Goal: Task Accomplishment & Management: Complete application form

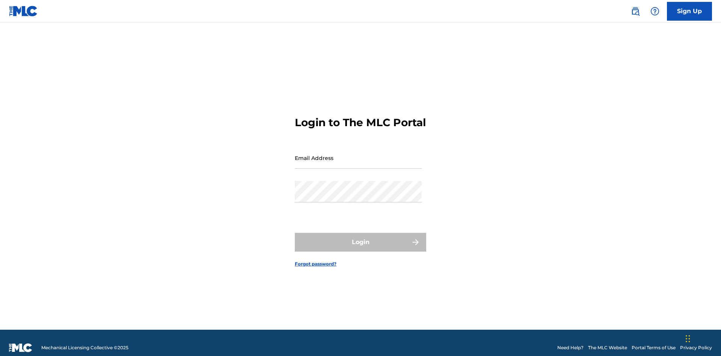
scroll to position [10, 0]
click at [690, 11] on link "Sign Up" at bounding box center [689, 11] width 45 height 19
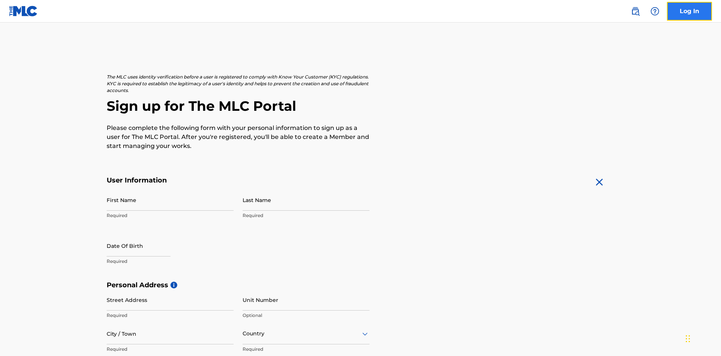
scroll to position [144, 0]
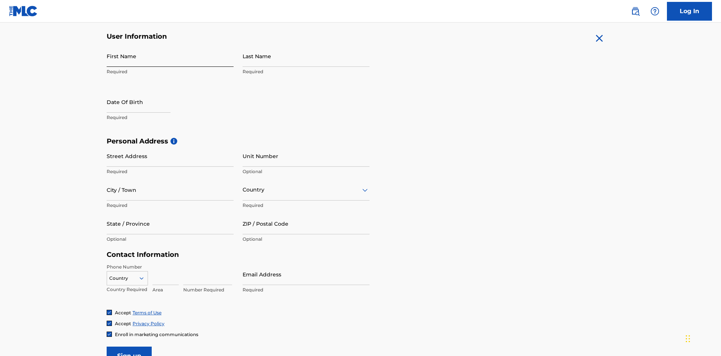
click at [170, 56] on input "First Name" at bounding box center [170, 55] width 127 height 21
type input "[PERSON_NAME]"
click at [306, 56] on input "Last Name" at bounding box center [306, 55] width 127 height 21
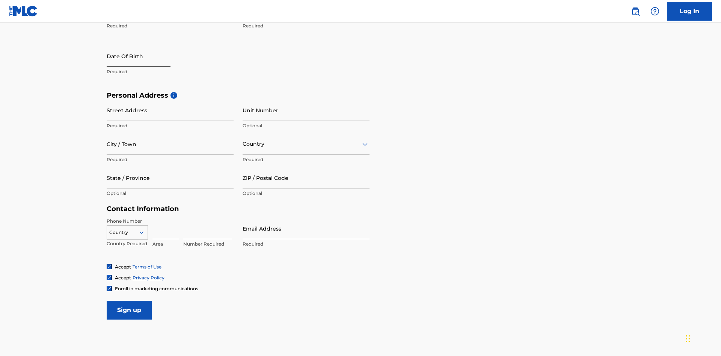
type input "Ribble"
click at [145, 57] on input "text" at bounding box center [139, 55] width 64 height 21
select select "8"
select select "2025"
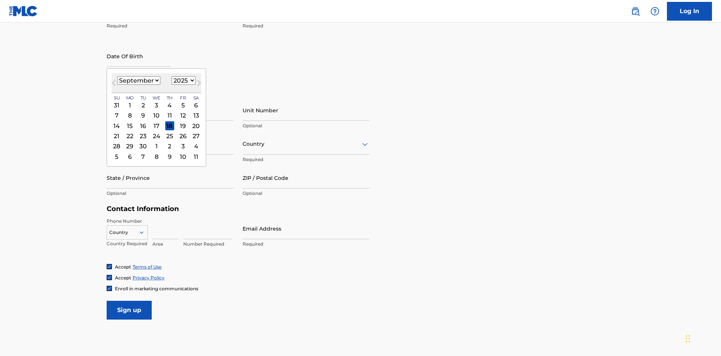
click at [138, 80] on select "January February March April May June July August September October November De…" at bounding box center [138, 80] width 43 height 9
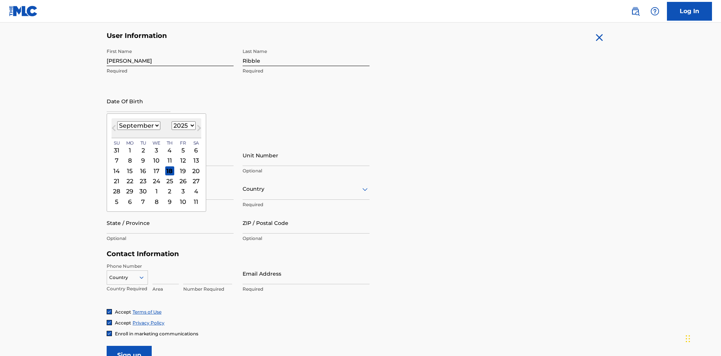
select select "0"
click at [183, 125] on select "1900 1901 1902 1903 1904 1905 1906 1907 1908 1909 1910 1911 1912 1913 1914 1915…" at bounding box center [184, 125] width 24 height 9
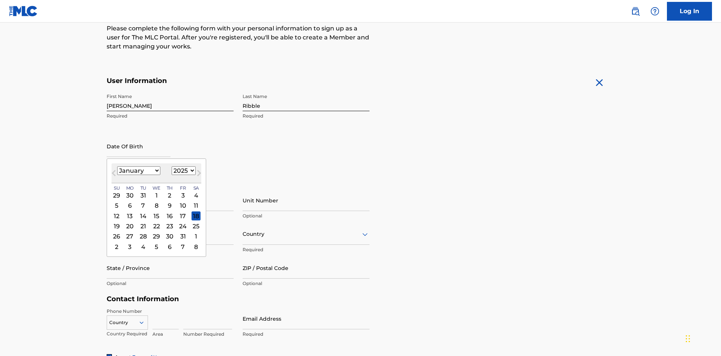
select select "1985"
click at [183, 171] on select "1900 1901 1902 1903 1904 1905 1906 1907 1908 1909 1910 1911 1912 1913 1914 1915…" at bounding box center [184, 170] width 24 height 9
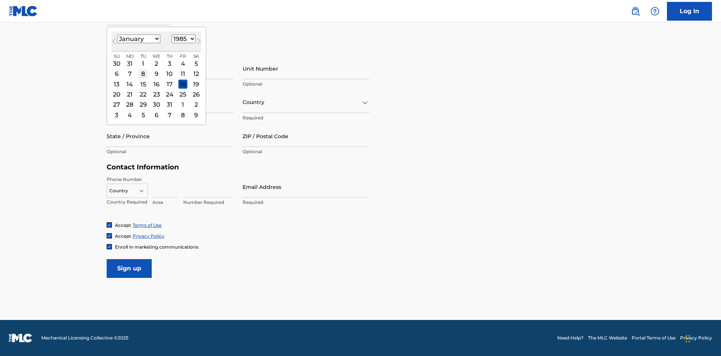
click at [143, 74] on div "8" at bounding box center [143, 74] width 9 height 9
type input "January 8 1985"
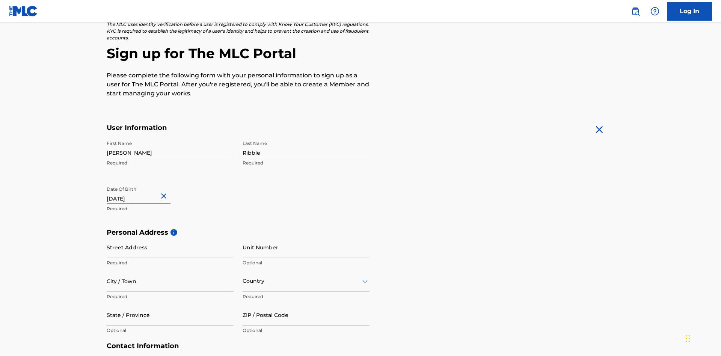
scroll to position [231, 0]
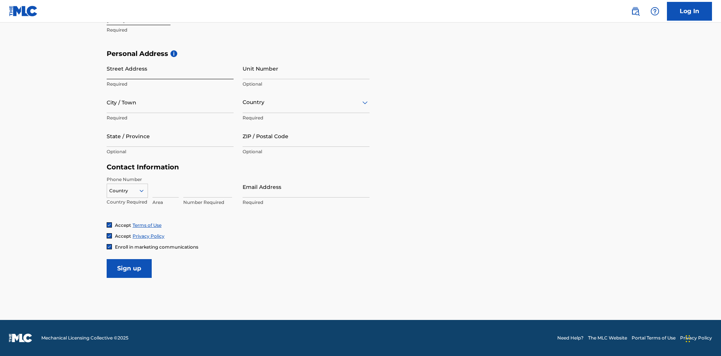
click at [170, 68] on input "Street Address" at bounding box center [170, 68] width 127 height 21
type input "[STREET_ADDRESS]"
click at [170, 102] on input "City / Town" at bounding box center [170, 102] width 127 height 21
type input "[GEOGRAPHIC_DATA]"
click at [243, 102] on input "text" at bounding box center [244, 102] width 2 height 8
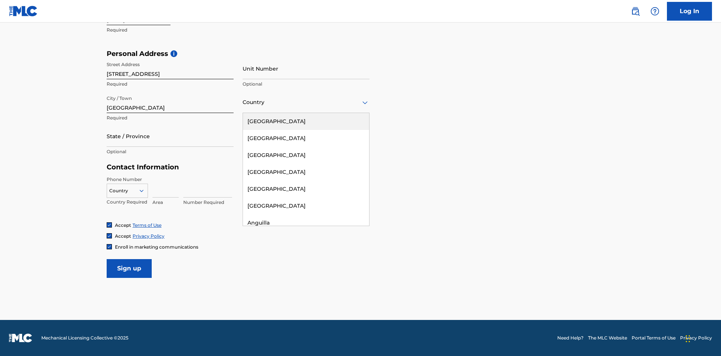
click at [306, 121] on div "[GEOGRAPHIC_DATA]" at bounding box center [306, 121] width 126 height 17
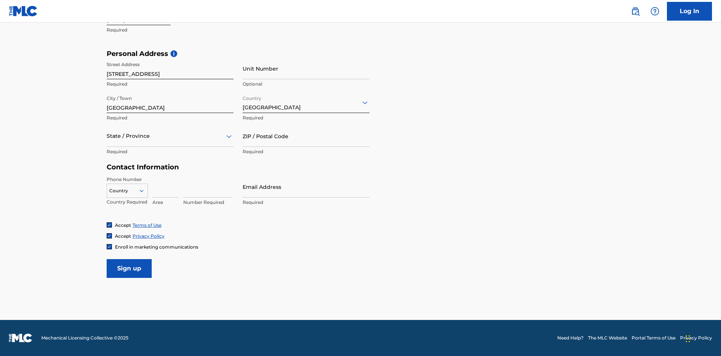
click at [170, 136] on div at bounding box center [170, 136] width 127 height 9
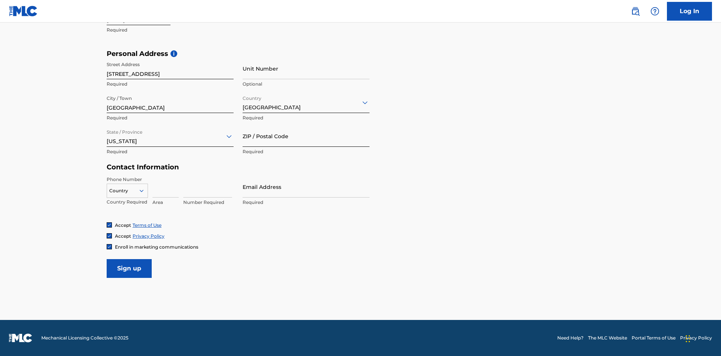
click at [306, 136] on input "ZIP / Postal Code" at bounding box center [306, 135] width 127 height 21
type input "43777"
click at [145, 190] on icon at bounding box center [141, 190] width 7 height 7
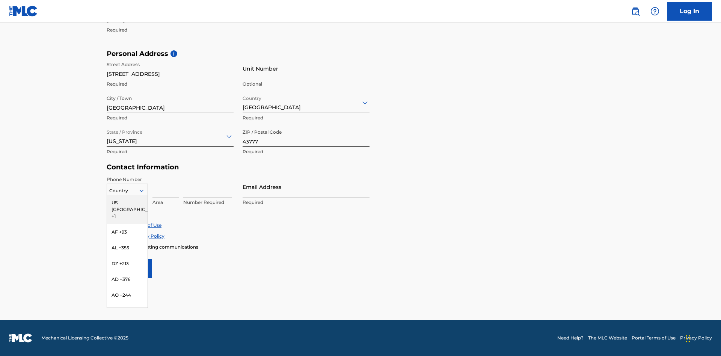
click at [127, 203] on div "US, [GEOGRAPHIC_DATA] +1" at bounding box center [127, 209] width 41 height 29
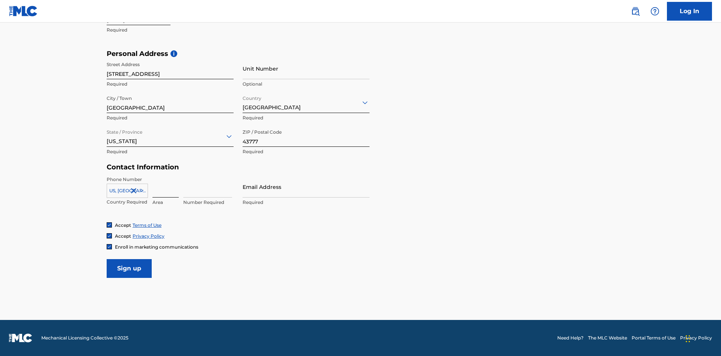
click at [166, 187] on input at bounding box center [166, 186] width 26 height 21
type input "740"
click at [208, 187] on input at bounding box center [207, 186] width 49 height 21
type input "8086351"
click at [306, 187] on input "Email Address" at bounding box center [306, 186] width 127 height 21
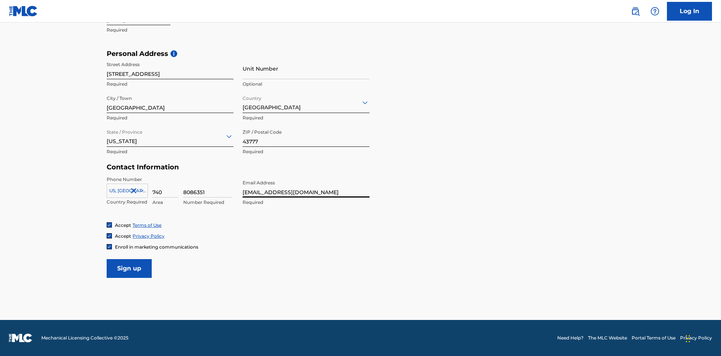
scroll to position [0, 22]
type input "[EMAIL_ADDRESS][DOMAIN_NAME]"
click at [129, 268] on input "Sign up" at bounding box center [129, 268] width 45 height 19
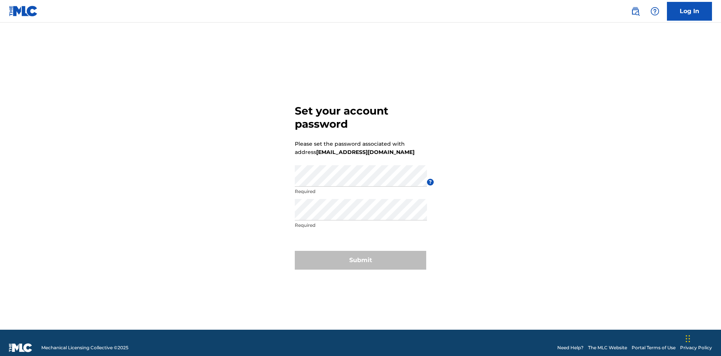
scroll to position [10, 0]
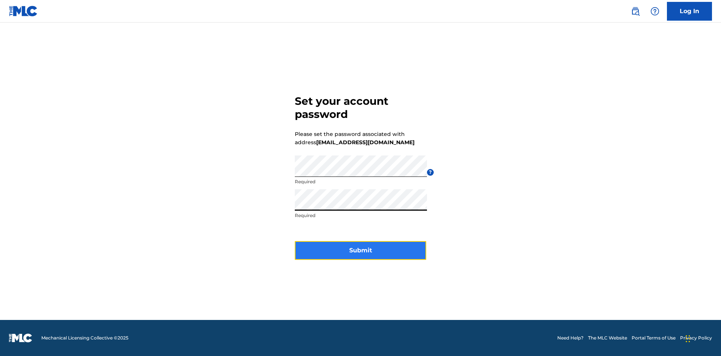
click at [361, 255] on button "Submit" at bounding box center [361, 250] width 132 height 19
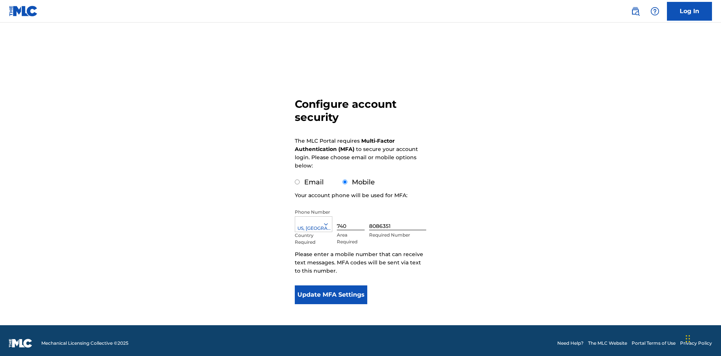
scroll to position [8, 0]
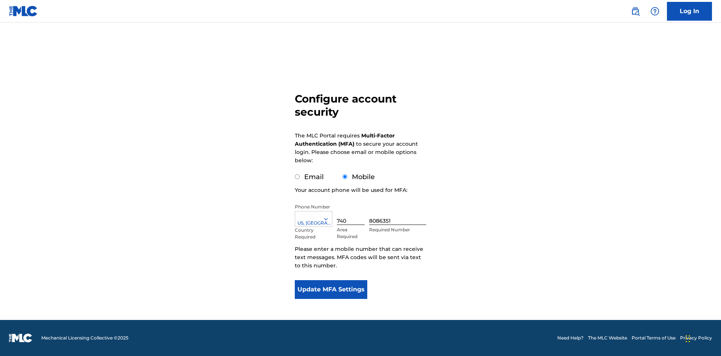
click at [298, 177] on input "Email" at bounding box center [297, 176] width 5 height 5
radio input "true"
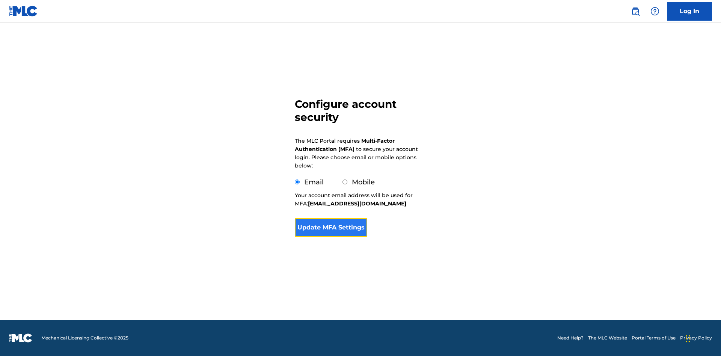
click at [331, 230] on button "Update MFA Settings" at bounding box center [331, 227] width 73 height 19
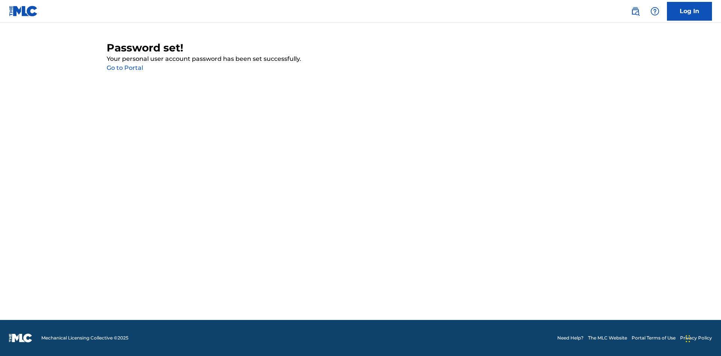
click at [125, 68] on link "Go to Portal" at bounding box center [125, 67] width 36 height 7
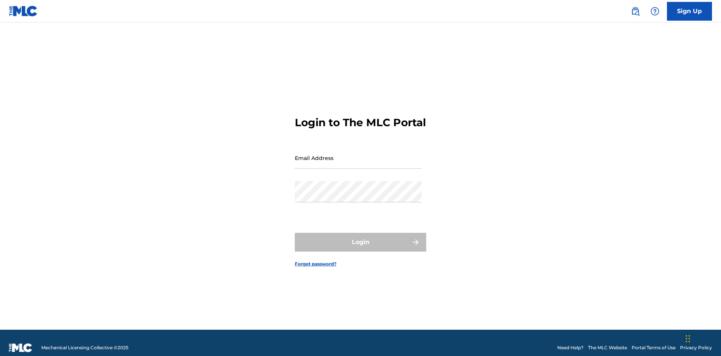
scroll to position [10, 0]
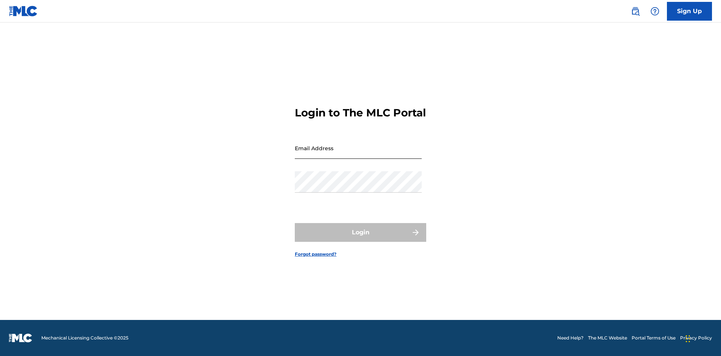
click at [358, 154] on input "Email Address" at bounding box center [358, 148] width 127 height 21
type input "[EMAIL_ADDRESS][DOMAIN_NAME]"
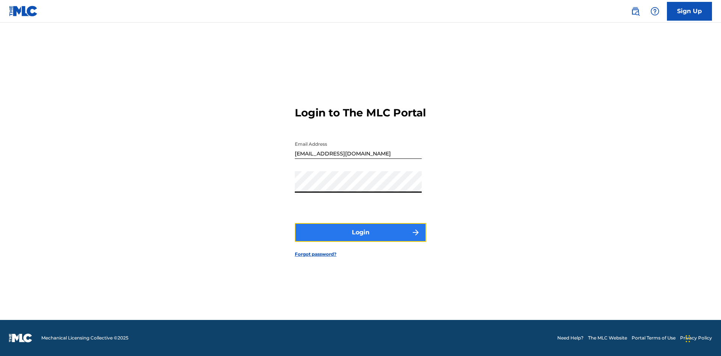
click at [361, 239] on button "Login" at bounding box center [361, 232] width 132 height 19
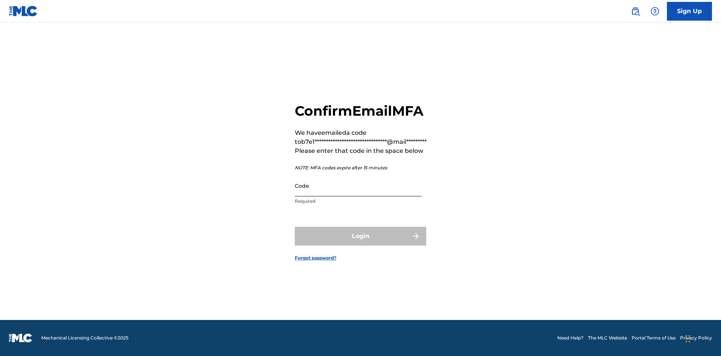
click at [358, 194] on input "Code" at bounding box center [358, 185] width 127 height 21
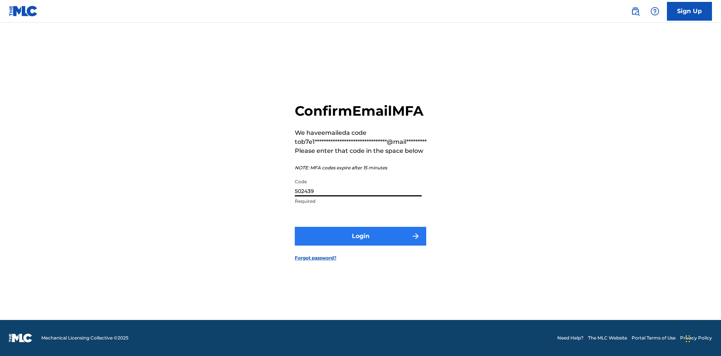
type input "502439"
click at [361, 245] on button "Login" at bounding box center [361, 236] width 132 height 19
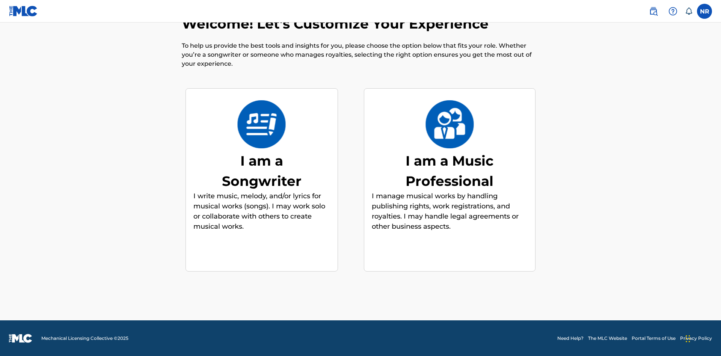
scroll to position [27, 0]
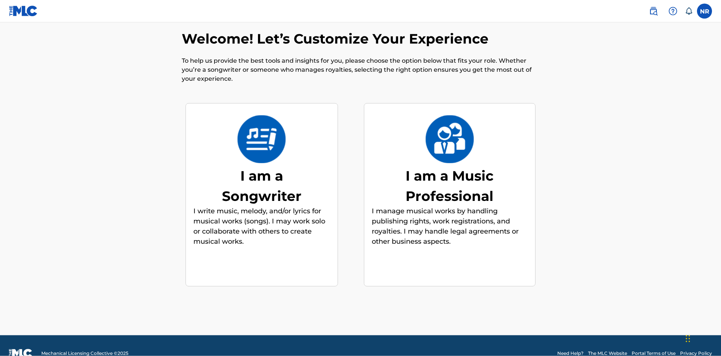
scroll to position [27, 0]
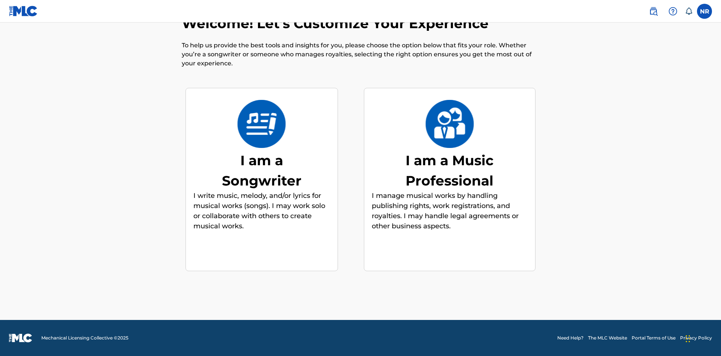
click at [262, 170] on div "I am a Songwriter" at bounding box center [262, 170] width 113 height 41
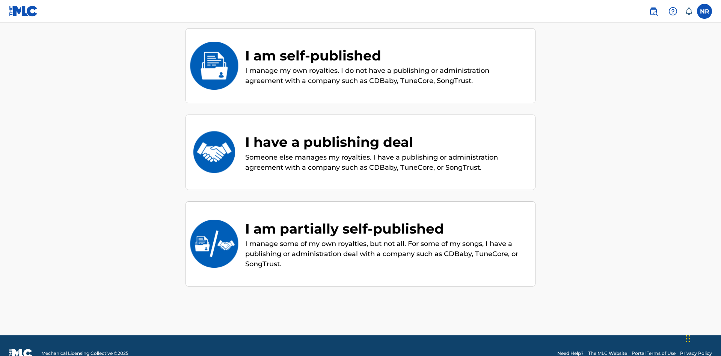
click at [387, 55] on div "I am self-published" at bounding box center [386, 55] width 283 height 20
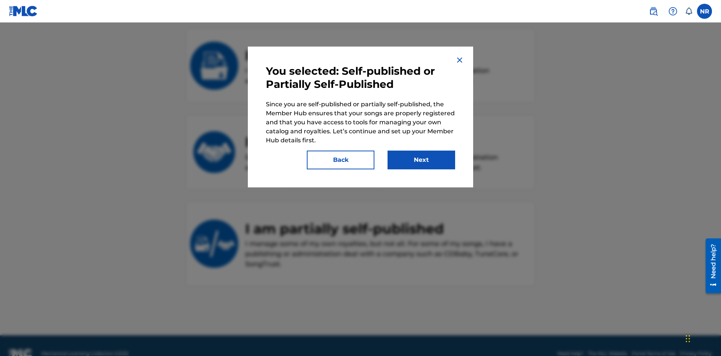
scroll to position [102, 0]
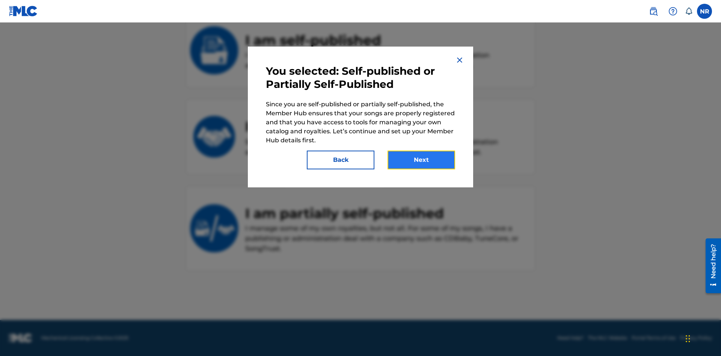
click at [422, 160] on button "Next" at bounding box center [422, 160] width 68 height 19
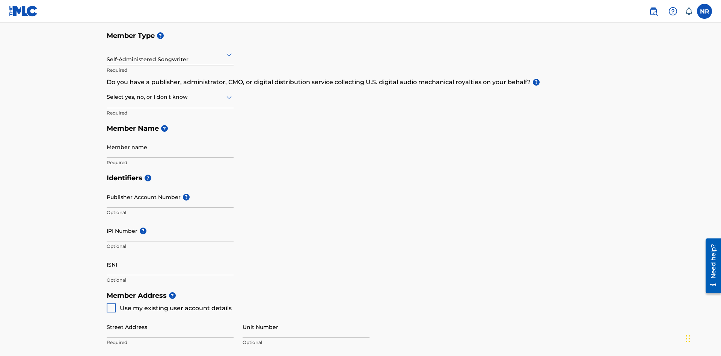
scroll to position [85, 0]
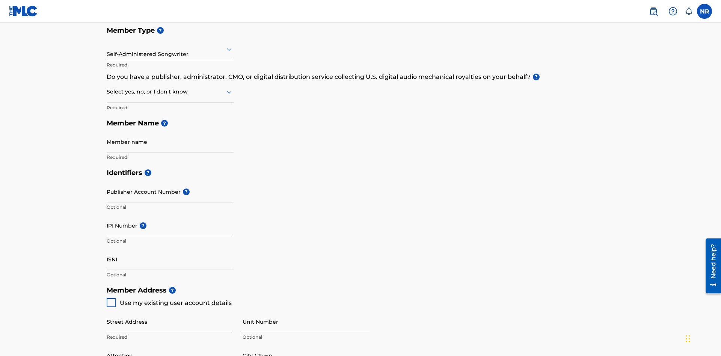
click at [107, 49] on input "text" at bounding box center [108, 49] width 2 height 8
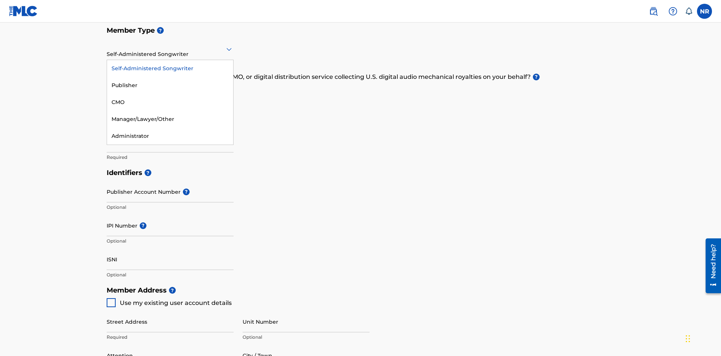
click at [170, 85] on div "Publisher" at bounding box center [170, 85] width 126 height 17
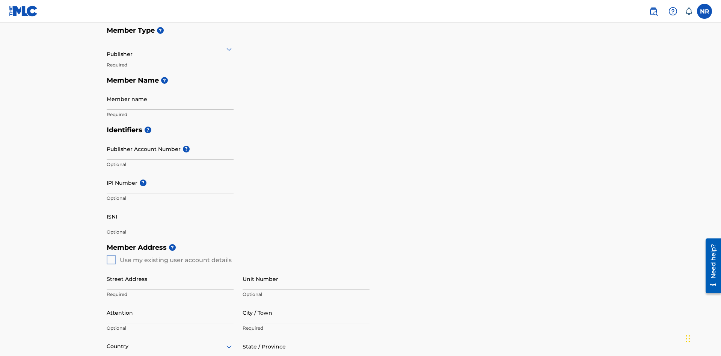
click at [107, 49] on input "text" at bounding box center [108, 49] width 2 height 8
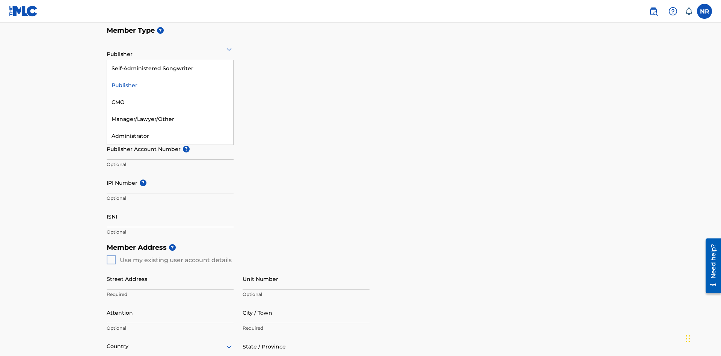
click at [170, 102] on div "CMO" at bounding box center [170, 102] width 126 height 17
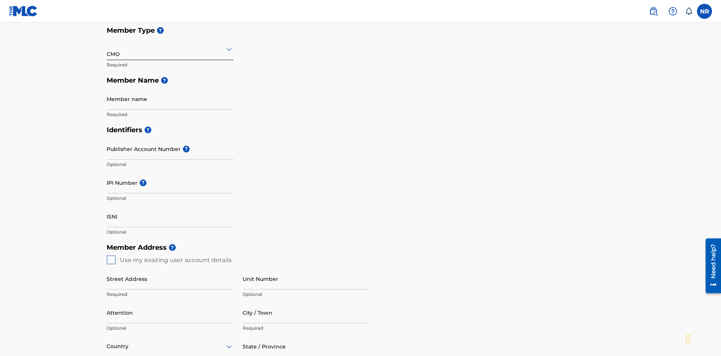
click at [107, 49] on input "text" at bounding box center [108, 49] width 2 height 8
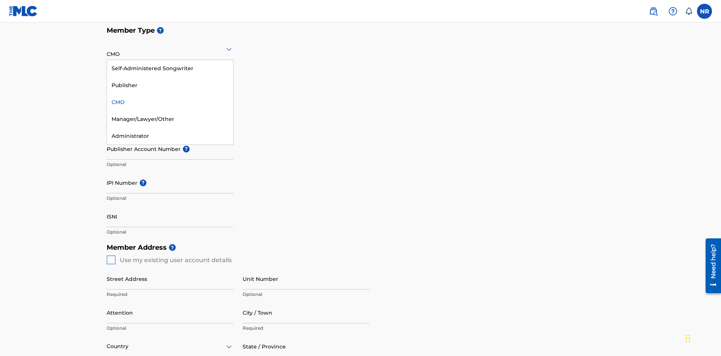
click at [170, 119] on div "Manager/Lawyer/Other" at bounding box center [170, 119] width 126 height 17
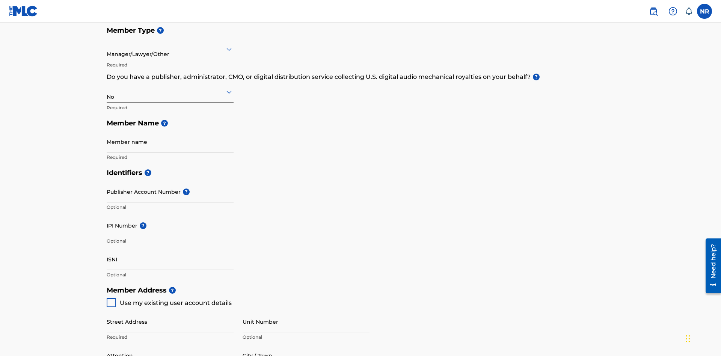
click at [107, 49] on input "text" at bounding box center [108, 49] width 2 height 8
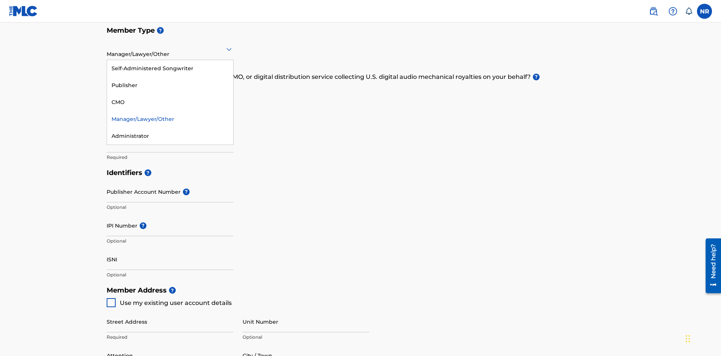
click at [170, 136] on div "Administrator" at bounding box center [170, 136] width 126 height 17
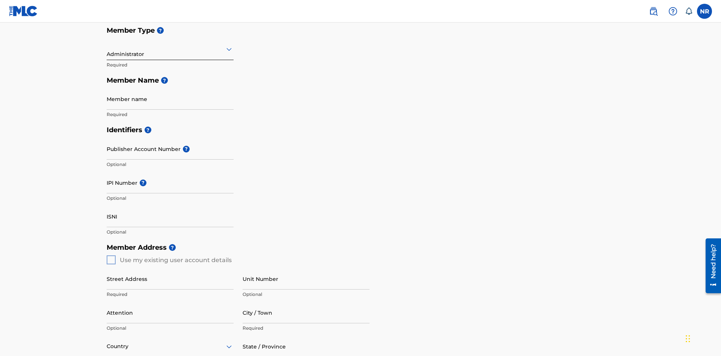
click at [107, 49] on input "text" at bounding box center [108, 49] width 2 height 8
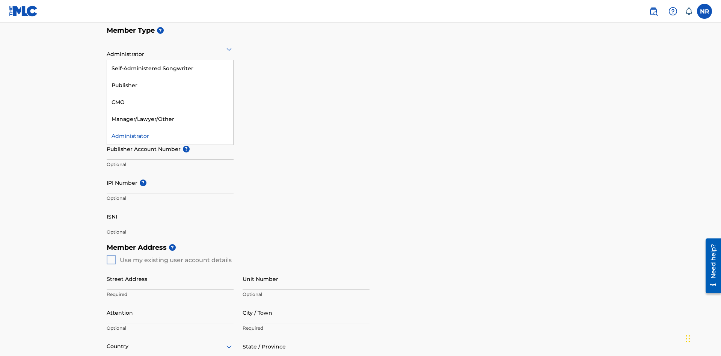
click at [170, 68] on div "Self-Administered Songwriter" at bounding box center [170, 68] width 126 height 17
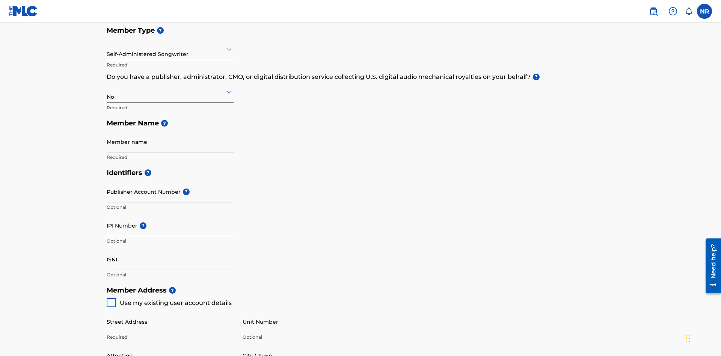
click at [107, 88] on input "text" at bounding box center [108, 92] width 2 height 8
click at [170, 103] on div "Yes" at bounding box center [170, 111] width 126 height 17
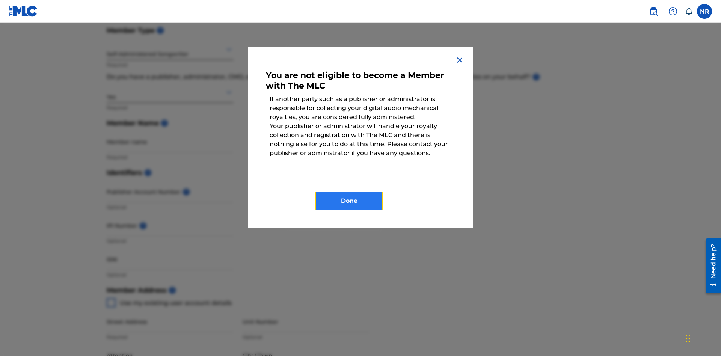
click at [349, 201] on button "Done" at bounding box center [350, 201] width 68 height 19
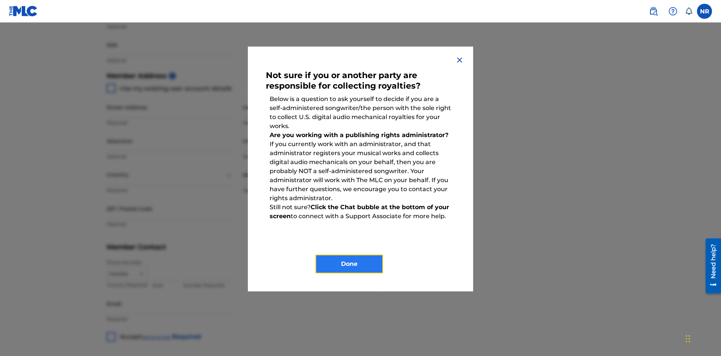
click at [349, 264] on button "Done" at bounding box center [350, 264] width 68 height 19
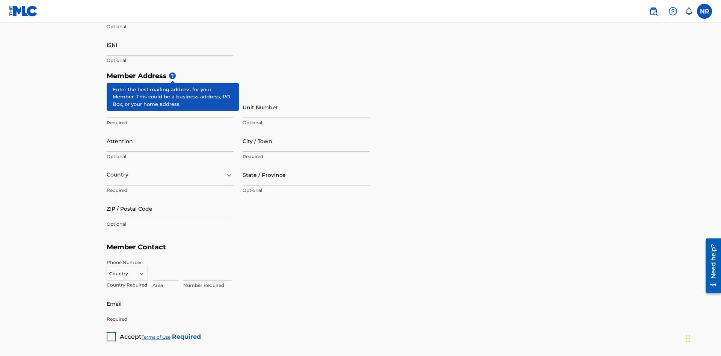
type input "Z2025.09.18.02.26.02"
click at [170, 97] on input "Street Address" at bounding box center [170, 107] width 127 height 21
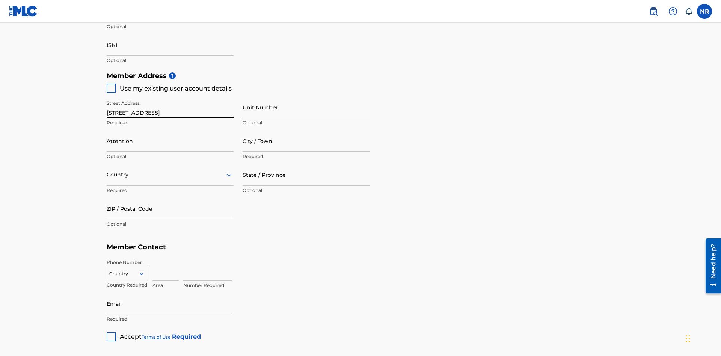
type input "[STREET_ADDRESS]"
click at [306, 97] on input "Unit Number" at bounding box center [306, 107] width 127 height 21
type input "Unit A"
click at [170, 130] on input "Attention" at bounding box center [170, 140] width 127 height 21
type input "[PERSON_NAME]"
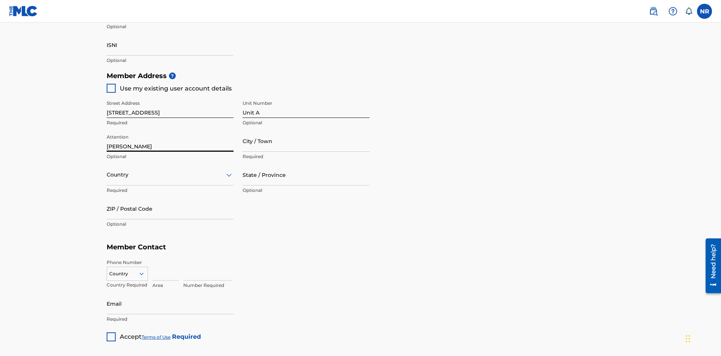
click at [306, 130] on input "City / Town" at bounding box center [306, 140] width 127 height 21
type input "[GEOGRAPHIC_DATA]"
click at [107, 171] on input "text" at bounding box center [108, 175] width 2 height 8
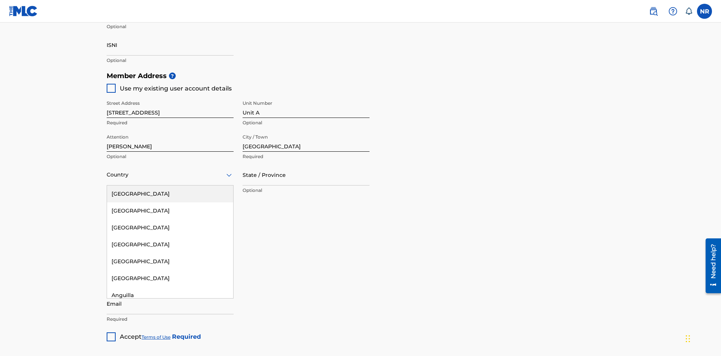
click at [170, 186] on div "[GEOGRAPHIC_DATA]" at bounding box center [170, 194] width 126 height 17
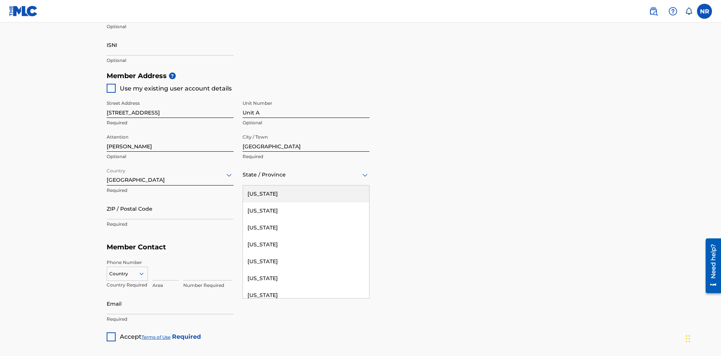
click at [170, 198] on input "ZIP / Postal Code" at bounding box center [170, 208] width 127 height 21
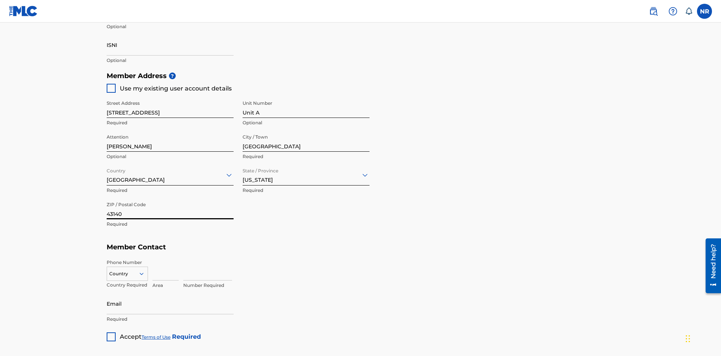
type input "43140"
click at [145, 271] on icon at bounding box center [141, 274] width 7 height 7
click at [127, 278] on div "US, [GEOGRAPHIC_DATA] +1" at bounding box center [127, 292] width 41 height 29
click at [166, 259] on input at bounding box center [166, 269] width 26 height 21
type input "740"
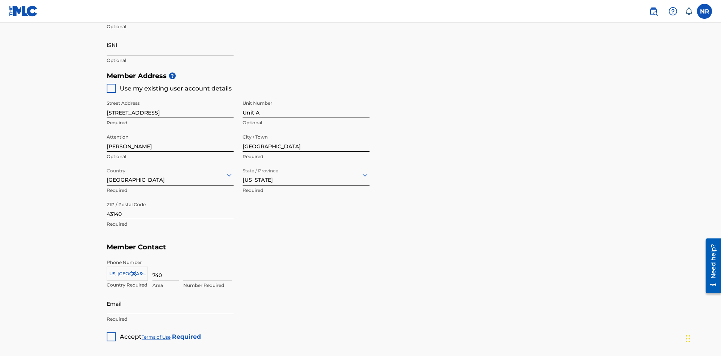
click at [208, 259] on input at bounding box center [207, 269] width 49 height 21
type input "8675309"
click at [170, 293] on input "Email" at bounding box center [170, 303] width 127 height 21
click at [170, 22] on input "IPI Number ?" at bounding box center [170, 10] width 127 height 21
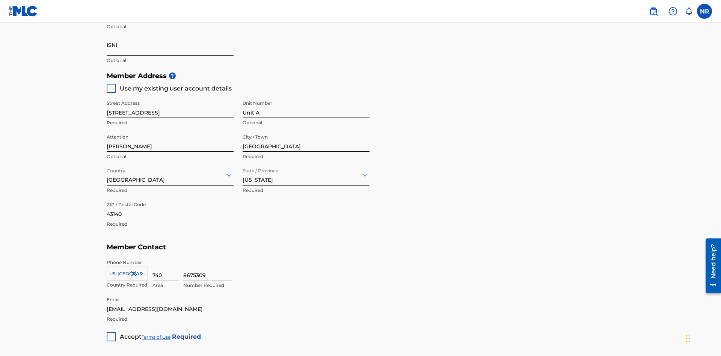
click at [170, 56] on input "ISNI" at bounding box center [170, 44] width 127 height 21
click at [111, 333] on div at bounding box center [111, 337] width 9 height 9
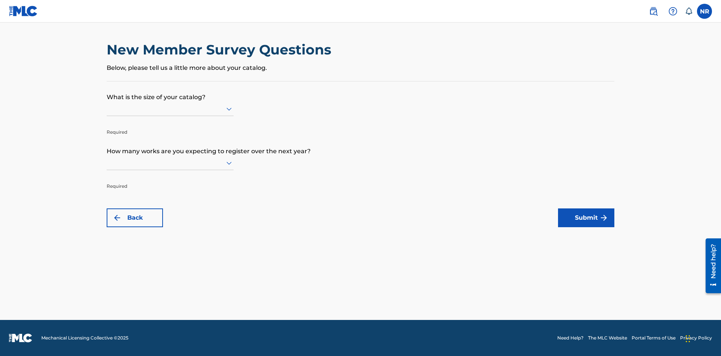
click at [107, 109] on input "text" at bounding box center [108, 109] width 2 height 8
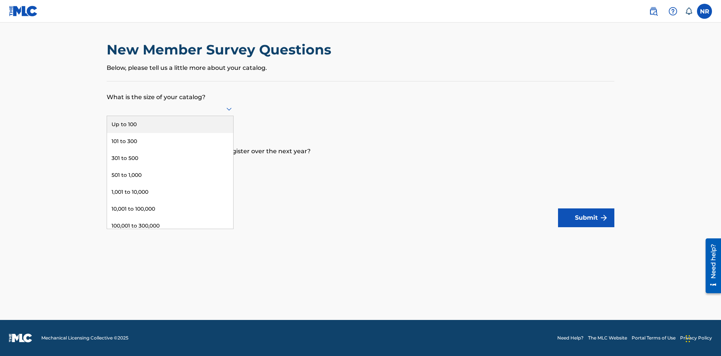
click at [170, 141] on div "101 to 300" at bounding box center [170, 141] width 126 height 17
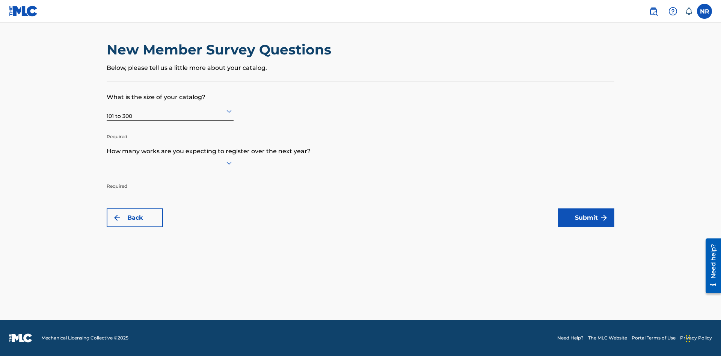
click at [107, 163] on input "text" at bounding box center [108, 163] width 2 height 8
click at [170, 229] on div "501 to 1,000" at bounding box center [170, 229] width 126 height 17
click at [587, 218] on button "Submit" at bounding box center [586, 218] width 56 height 19
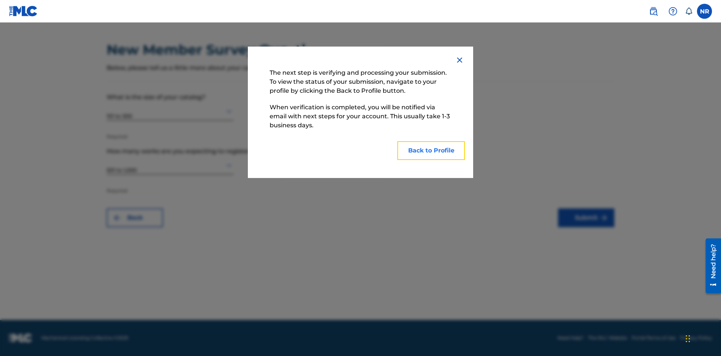
click at [431, 151] on button "Back to Profile" at bounding box center [432, 150] width 68 height 19
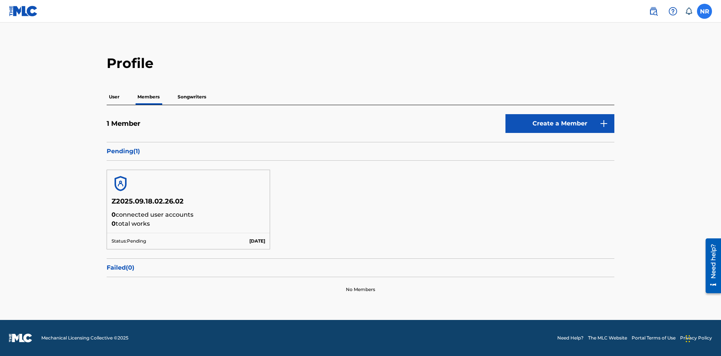
click at [705, 11] on label at bounding box center [704, 11] width 15 height 15
click at [705, 11] on input "NR [PERSON_NAME] [EMAIL_ADDRESS][DOMAIN_NAME] Notification Preferences Profile …" at bounding box center [705, 11] width 0 height 0
click at [630, 94] on link "Profile" at bounding box center [630, 93] width 15 height 7
click at [149, 89] on p "Members" at bounding box center [148, 97] width 27 height 16
click at [560, 124] on link "Create a Member" at bounding box center [560, 123] width 109 height 19
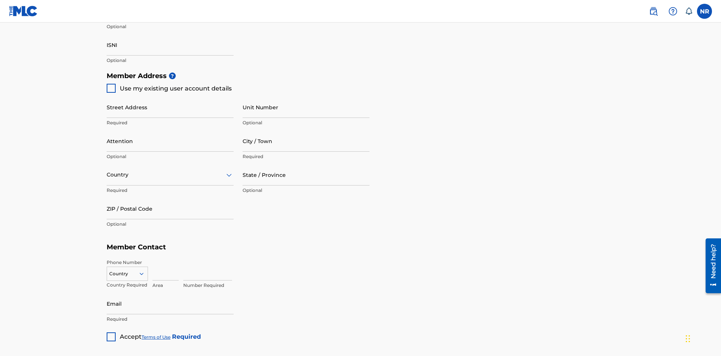
click at [169, 85] on span "Use my existing user account details" at bounding box center [176, 88] width 112 height 7
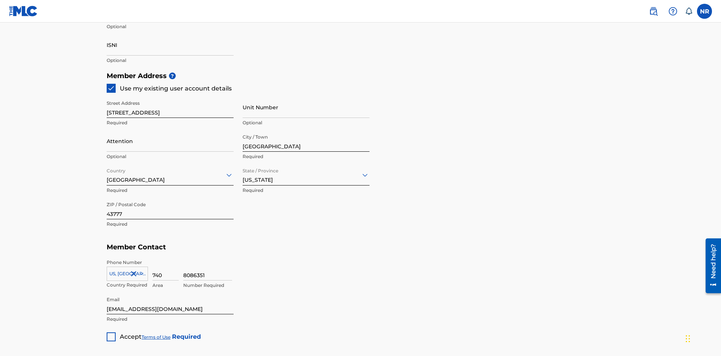
click at [111, 333] on div at bounding box center [111, 337] width 9 height 9
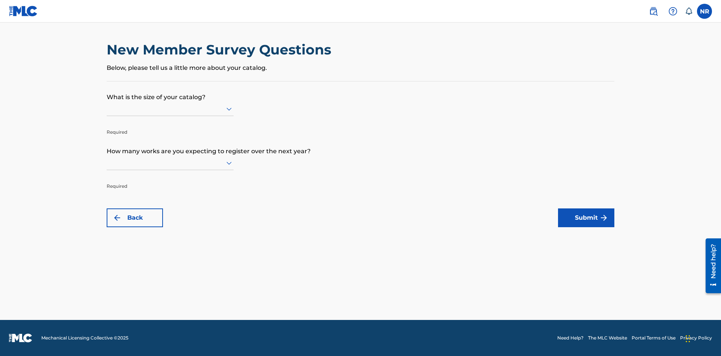
click at [107, 109] on input "text" at bounding box center [108, 109] width 2 height 8
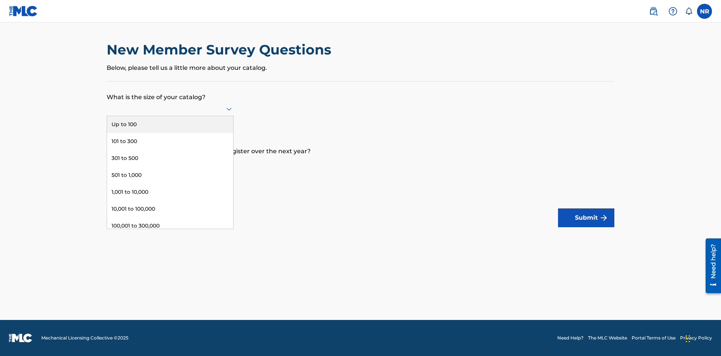
click at [170, 251] on div "Over 500,000" at bounding box center [170, 259] width 126 height 17
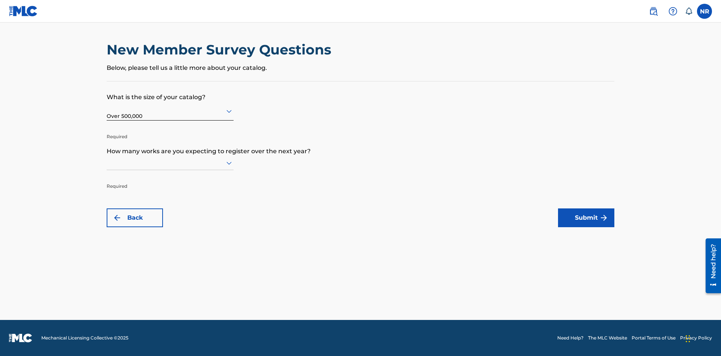
click at [107, 163] on input "text" at bounding box center [108, 163] width 2 height 8
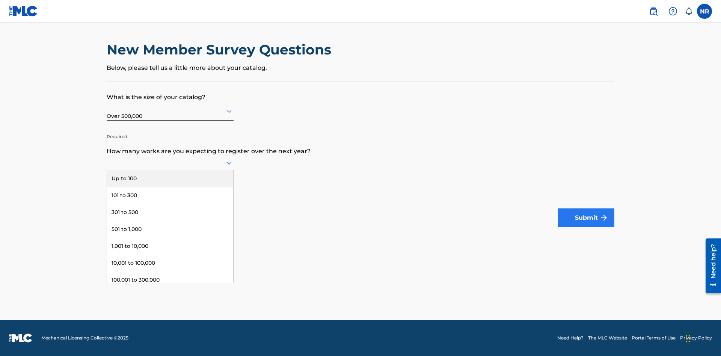
click at [170, 212] on div "301 to 500" at bounding box center [170, 212] width 126 height 17
click at [587, 218] on button "Submit" at bounding box center [586, 218] width 56 height 19
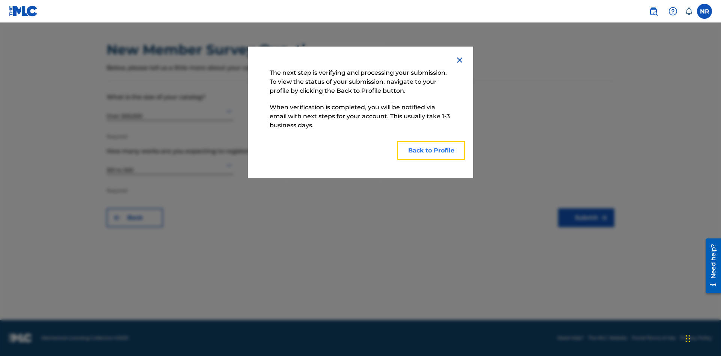
click at [431, 151] on button "Back to Profile" at bounding box center [432, 150] width 68 height 19
